Goal: Browse casually: Explore the website without a specific task or goal

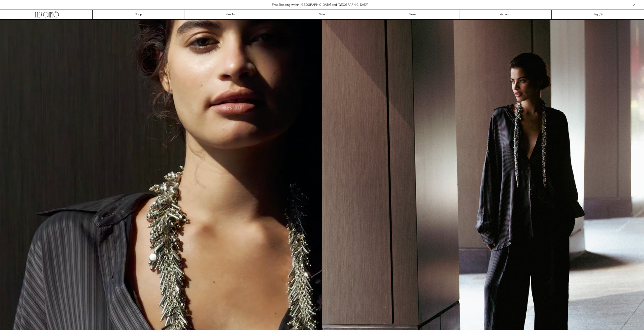
click at [0, 0] on div "POPUP Form" at bounding box center [0, 0] width 0 height 0
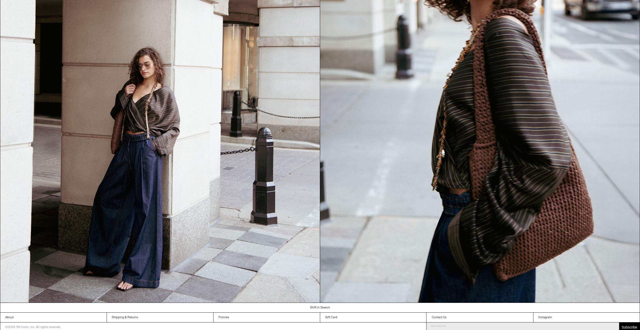
scroll to position [909, 0]
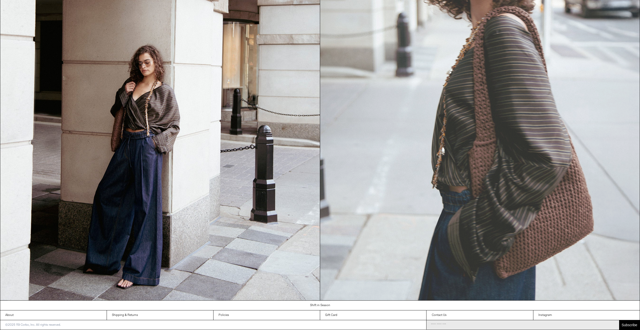
click at [455, 292] on img at bounding box center [480, 99] width 320 height 401
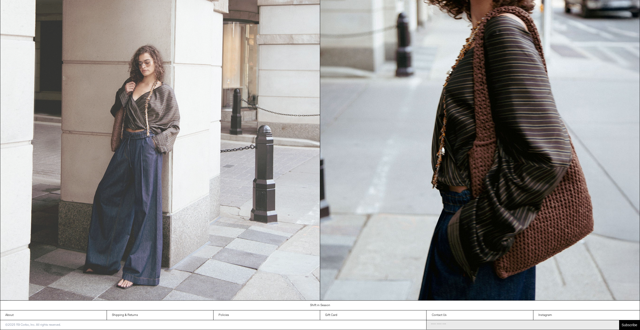
drag, startPoint x: 164, startPoint y: 145, endPoint x: 163, endPoint y: 140, distance: 4.6
click at [163, 144] on img at bounding box center [160, 99] width 320 height 401
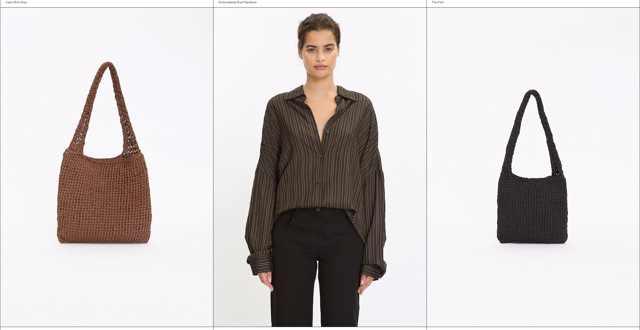
scroll to position [721, 0]
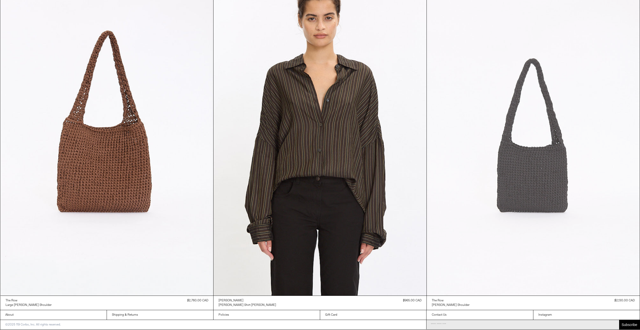
drag, startPoint x: 631, startPoint y: 244, endPoint x: 644, endPoint y: 272, distance: 31.1
click at [632, 244] on at bounding box center [533, 136] width 213 height 320
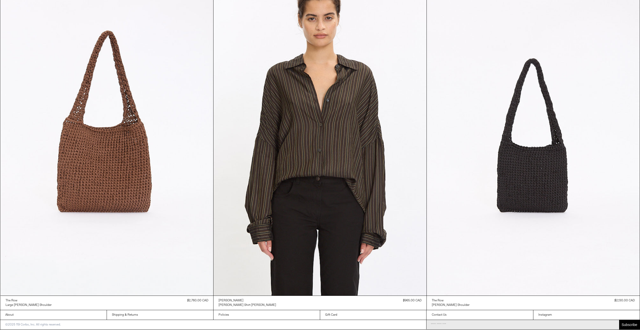
scroll to position [718, 0]
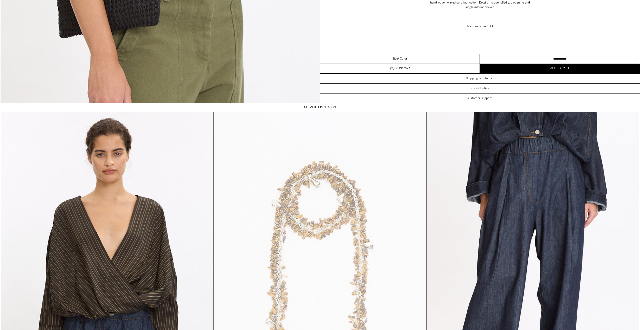
scroll to position [1661, 0]
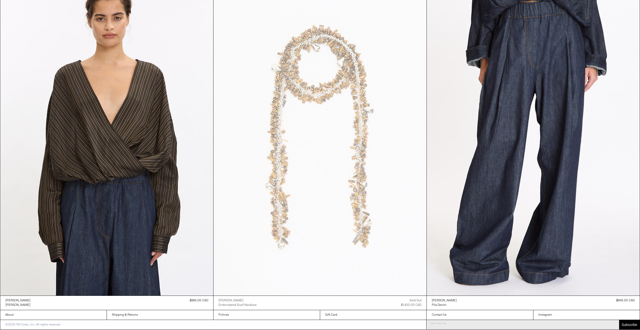
click at [637, 305] on div "[PERSON_NAME] Pila Denim Regular price $645.00 CAD Sold out Sale price $645.00 …" at bounding box center [533, 303] width 213 height 14
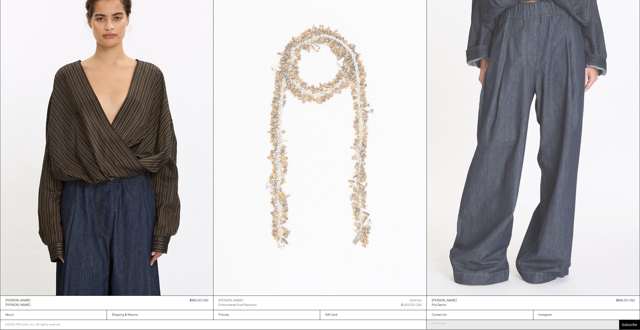
click at [614, 269] on at bounding box center [533, 136] width 213 height 320
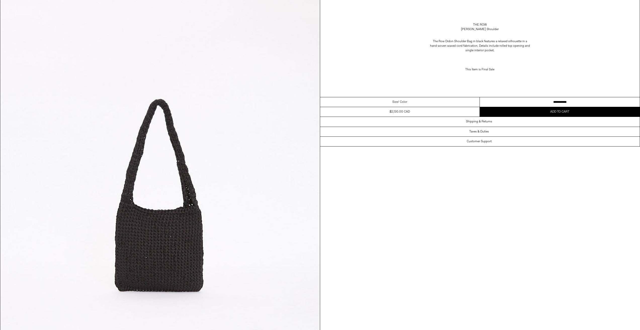
scroll to position [0, 0]
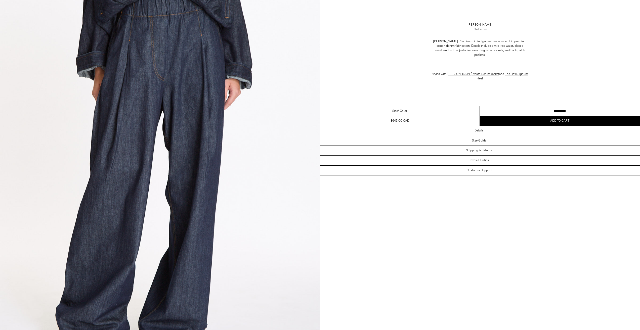
scroll to position [126, 0]
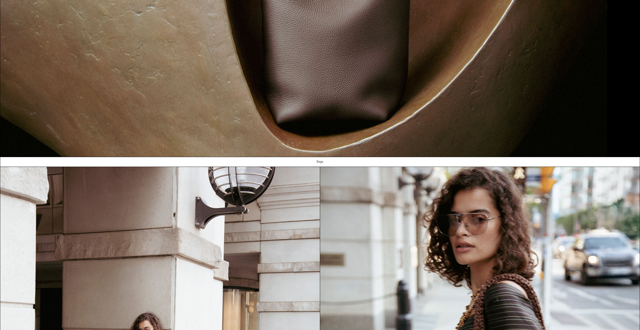
scroll to position [909, 0]
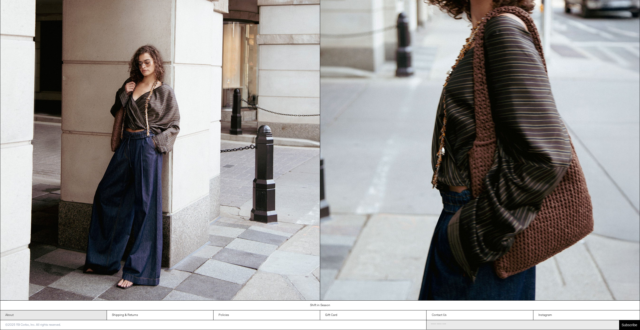
click at [18, 318] on link "About" at bounding box center [53, 316] width 106 height 10
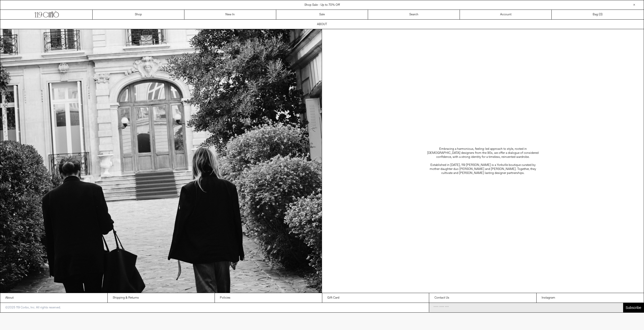
click at [473, 36] on div "Embracing a harmonious, feeling-led approach to style, rooted in [DEMOGRAPHIC_D…" at bounding box center [483, 161] width 322 height 264
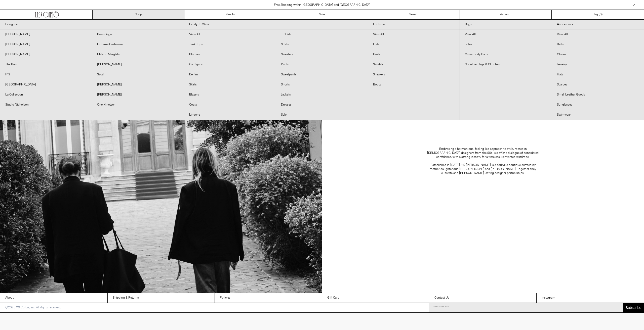
click at [138, 16] on link "Shop" at bounding box center [139, 15] width 92 height 10
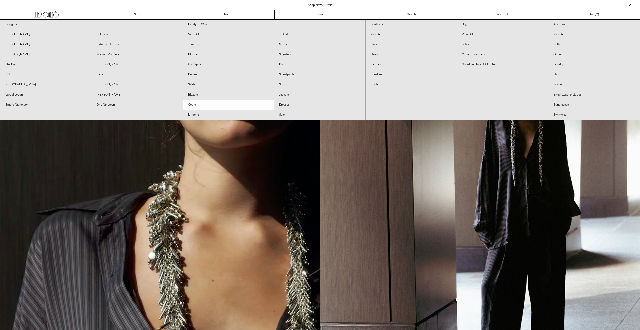
click at [205, 107] on link "Coats" at bounding box center [228, 105] width 91 height 10
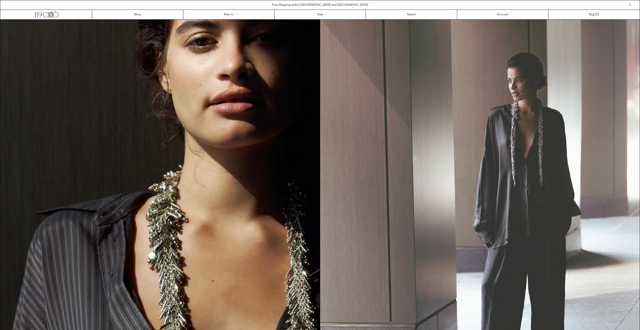
click at [453, 265] on img at bounding box center [480, 220] width 320 height 401
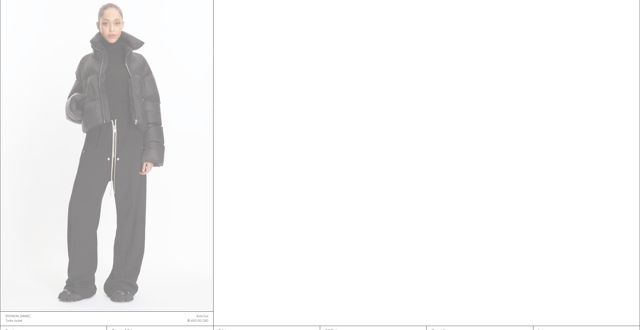
scroll to position [1392, 0]
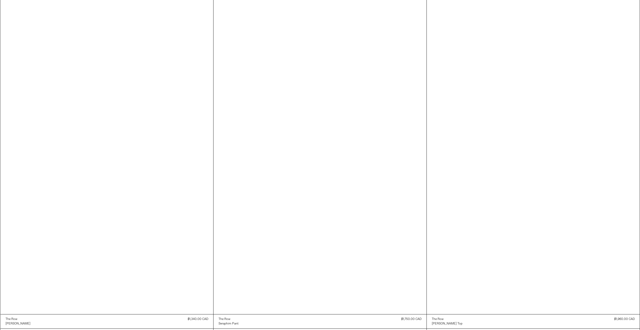
scroll to position [5001, 0]
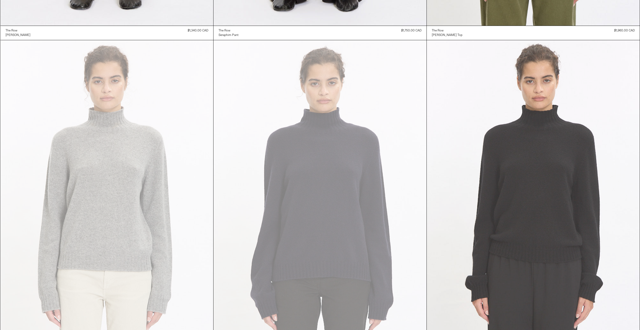
click at [587, 79] on at bounding box center [533, 200] width 213 height 320
